Goal: Task Accomplishment & Management: Use online tool/utility

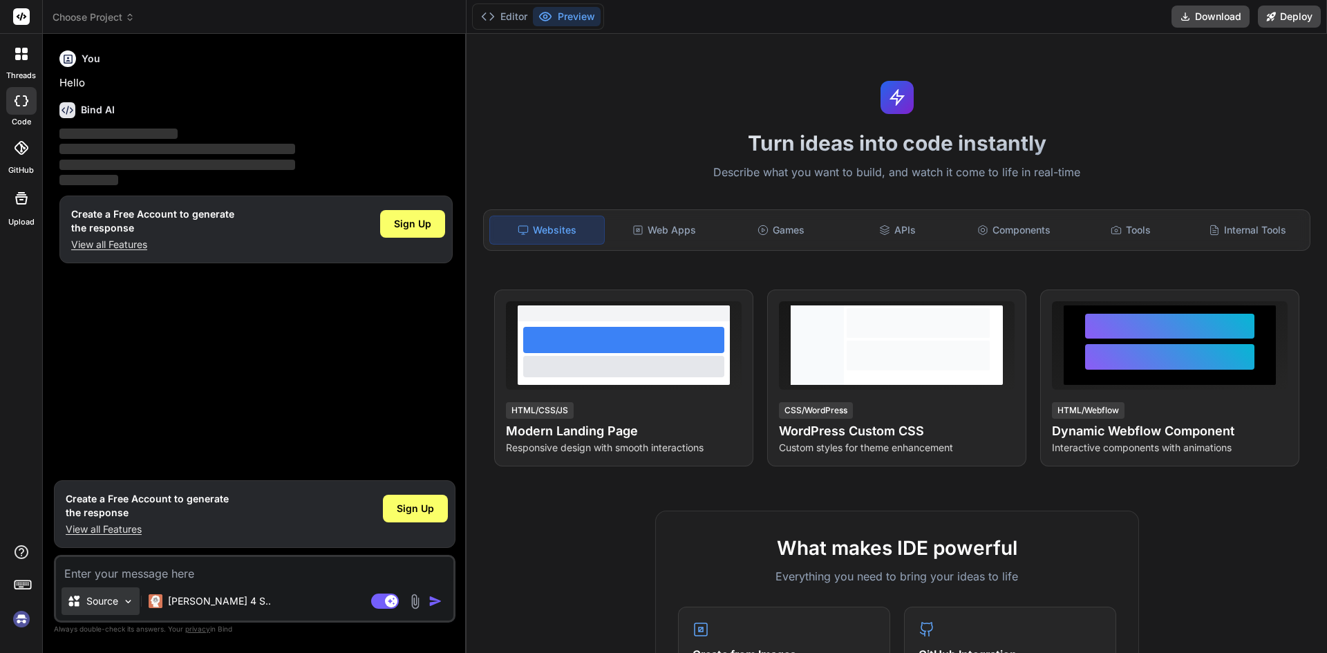
click at [107, 598] on p "Source" at bounding box center [102, 601] width 32 height 14
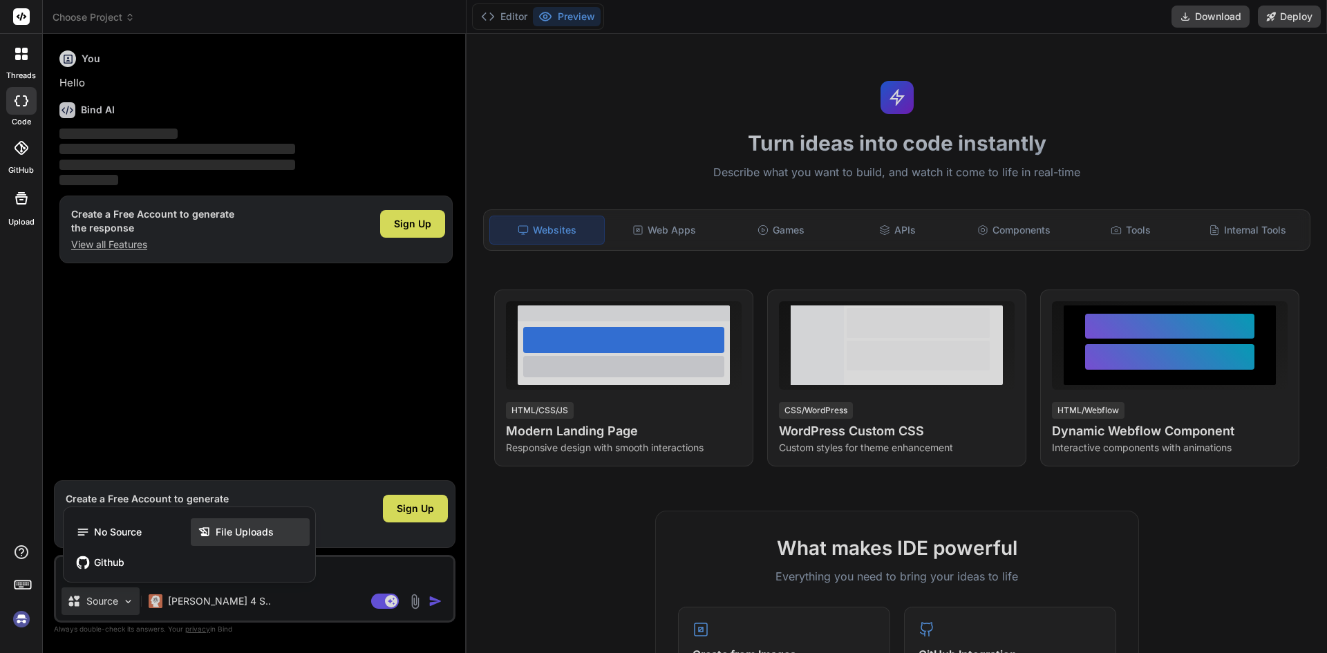
click at [253, 536] on span "File Uploads" at bounding box center [245, 532] width 58 height 14
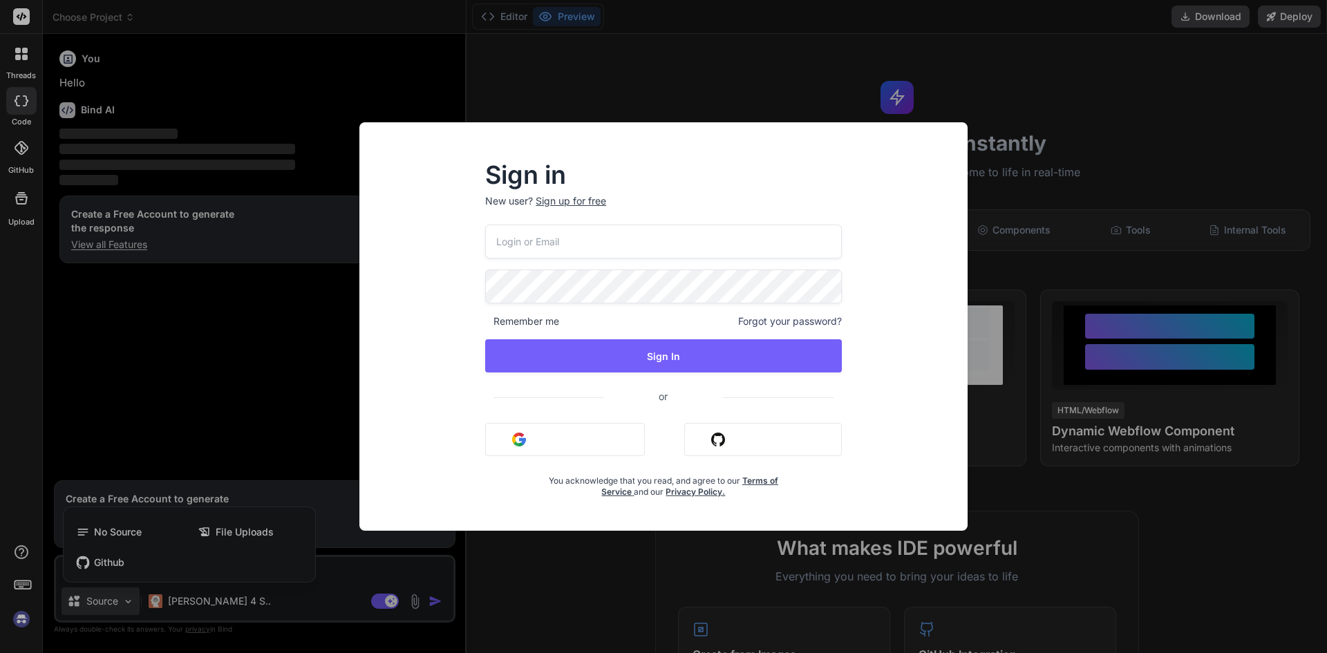
click at [1099, 114] on div "Sign in New user? Sign up for free Remember me Forgot your password? Sign In or…" at bounding box center [663, 326] width 1327 height 653
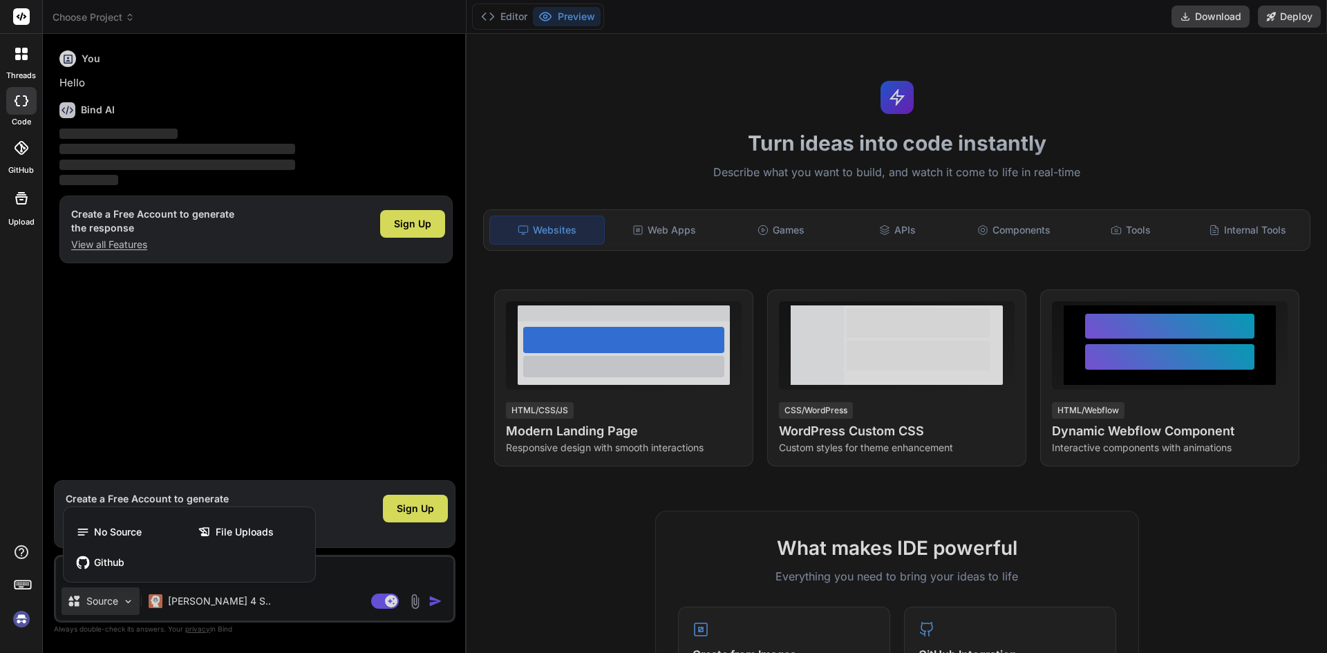
click at [334, 408] on div at bounding box center [663, 326] width 1327 height 653
type textarea "x"
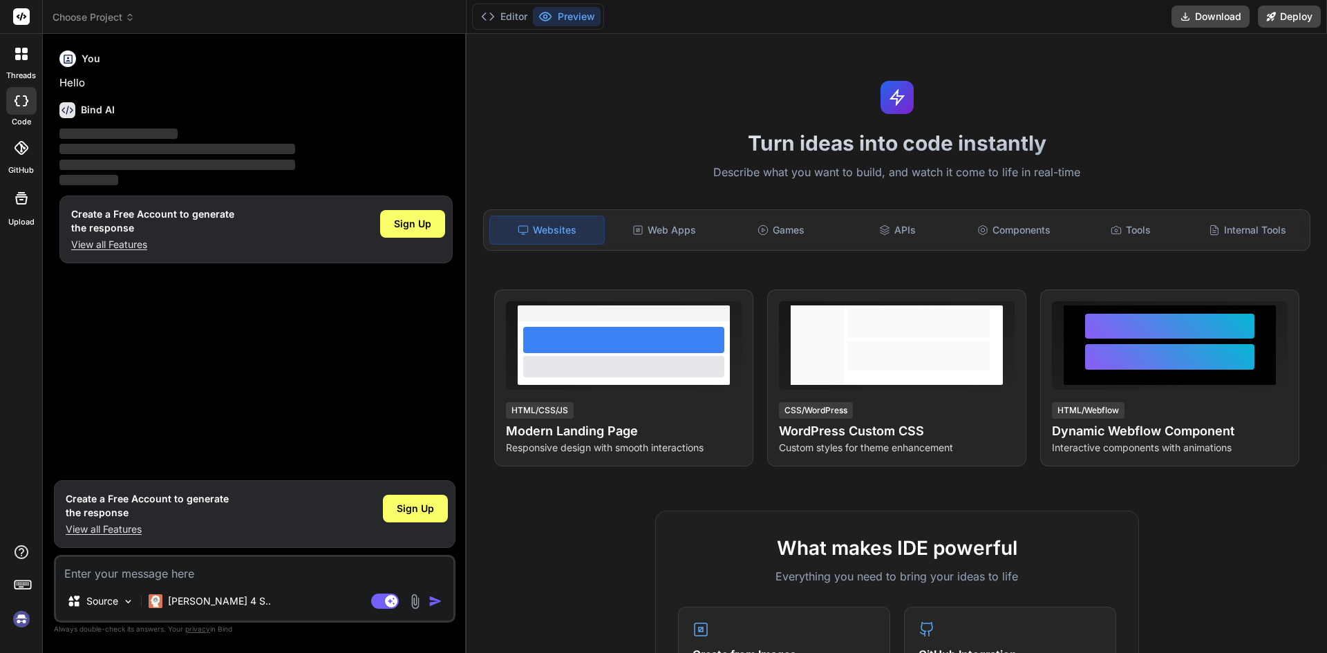
click at [332, 409] on div "You Hello Bind AI ‌ ‌ ‌ ‌ Create a Free Account to generate the response View a…" at bounding box center [256, 259] width 399 height 428
click at [417, 503] on span "Sign Up" at bounding box center [415, 509] width 37 height 14
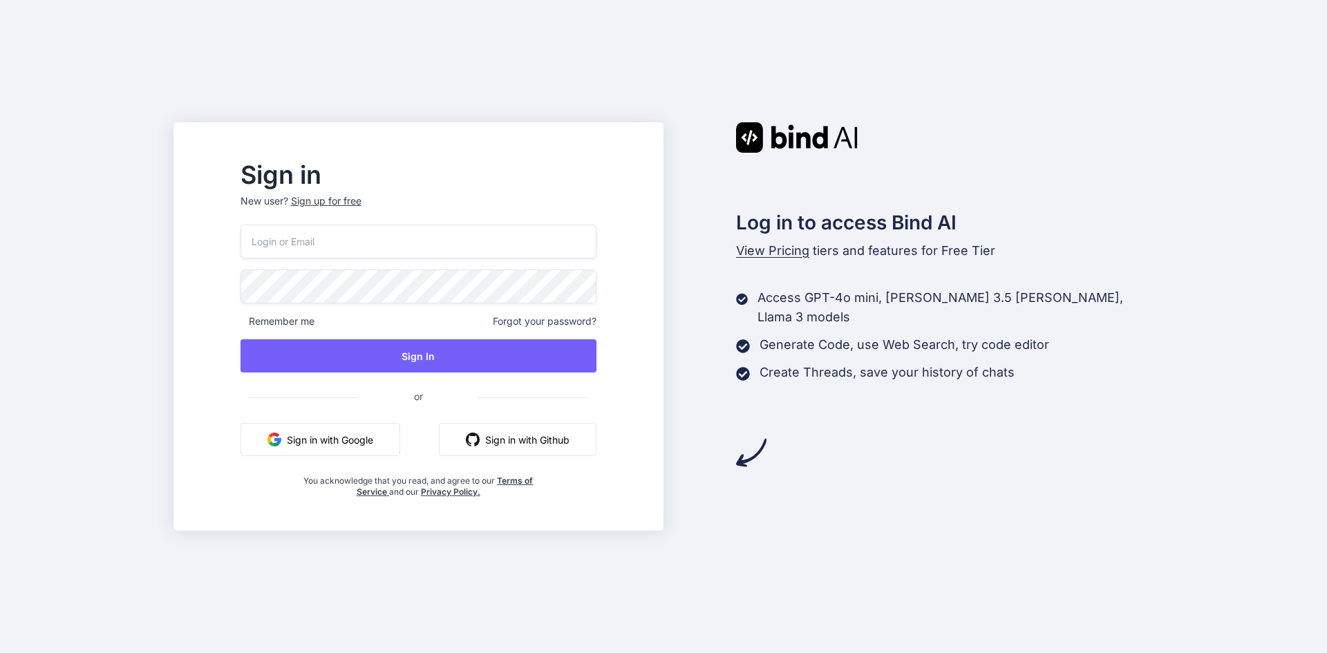
drag, startPoint x: 600, startPoint y: 43, endPoint x: 623, endPoint y: 1, distance: 48.3
click at [606, 28] on div "Sign in New user? Sign up for free Remember me Forgot your password? Sign In or…" at bounding box center [663, 326] width 1327 height 653
